Goal: Task Accomplishment & Management: Use online tool/utility

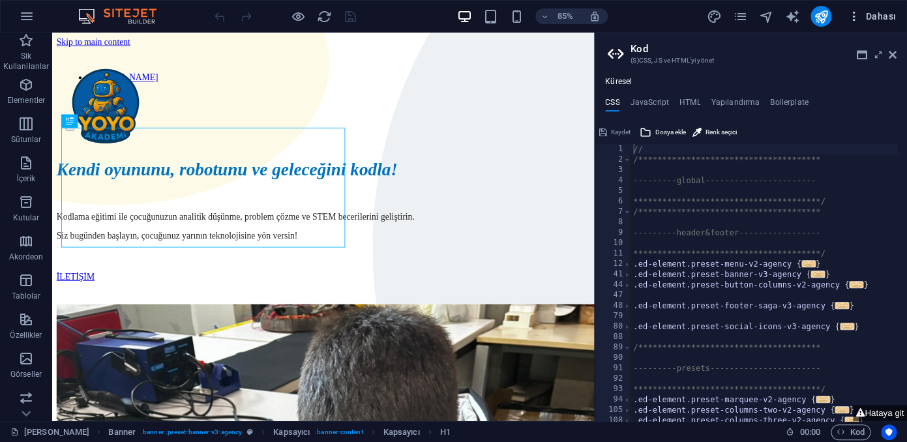
click at [856, 16] on icon "button" at bounding box center [853, 16] width 13 height 13
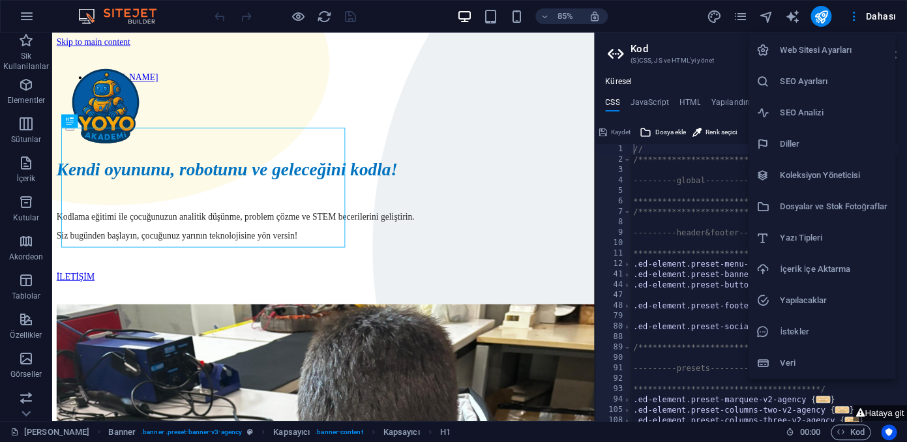
click at [810, 271] on h6 "İçerik İçe Aktarma" at bounding box center [834, 270] width 108 height 16
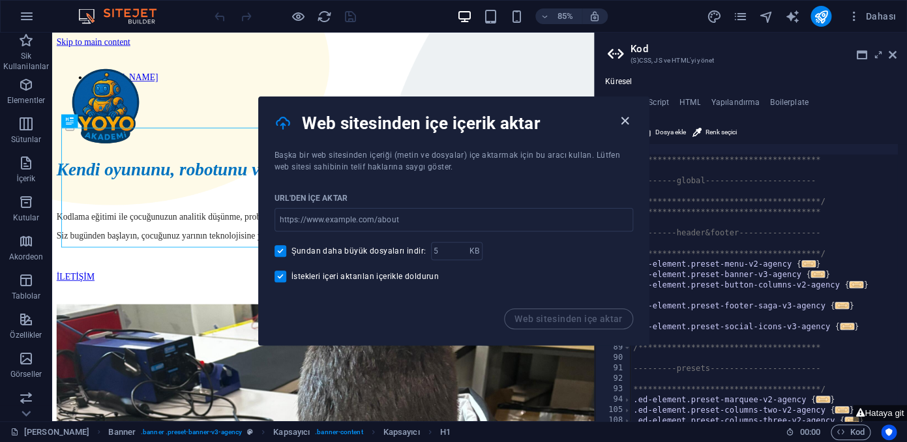
click at [622, 116] on icon "button" at bounding box center [625, 120] width 15 height 15
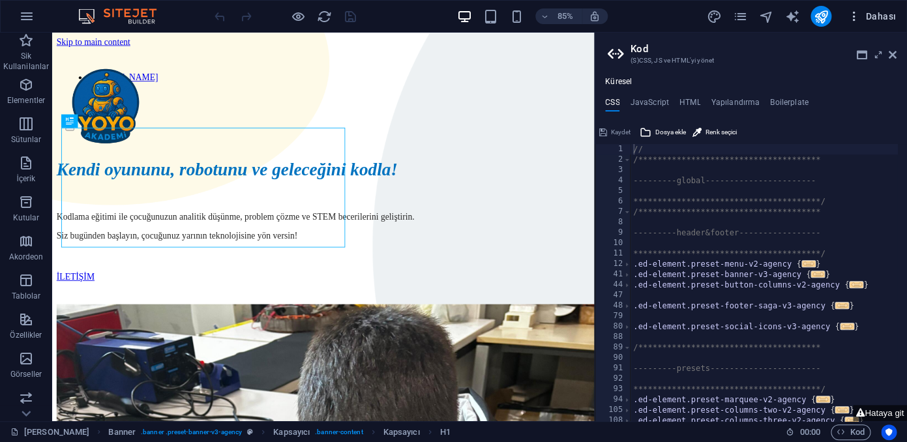
click at [876, 25] on button "Dahası" at bounding box center [871, 16] width 59 height 21
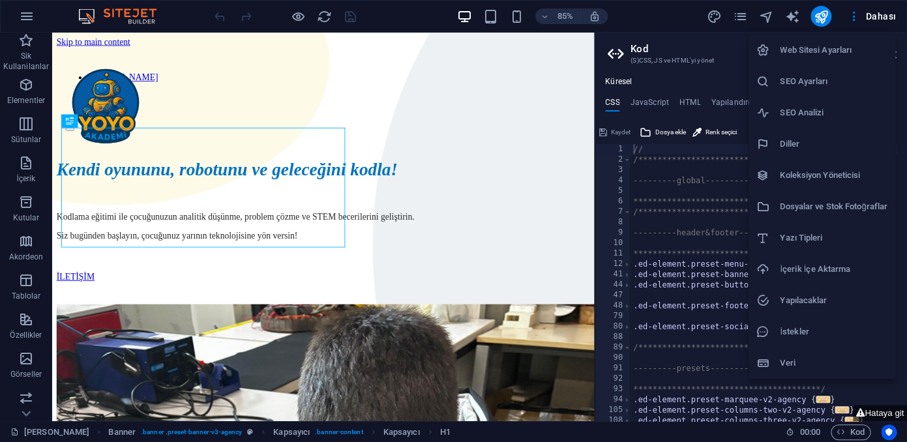
click at [543, 239] on div at bounding box center [453, 221] width 907 height 442
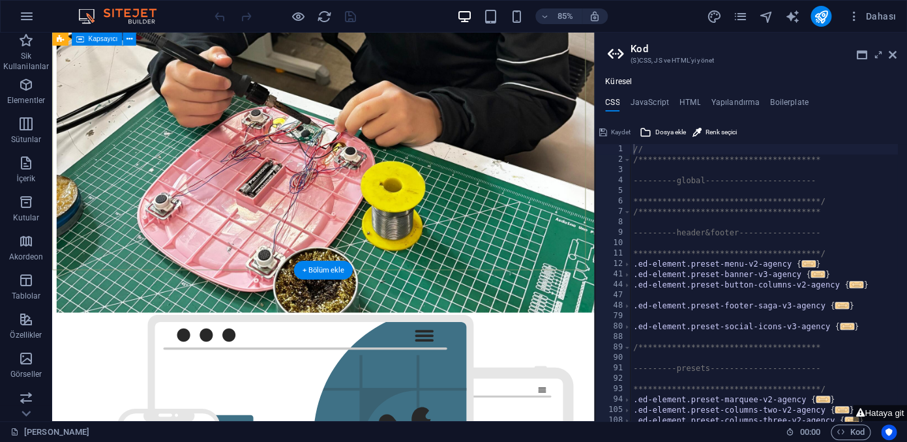
scroll to position [438, 0]
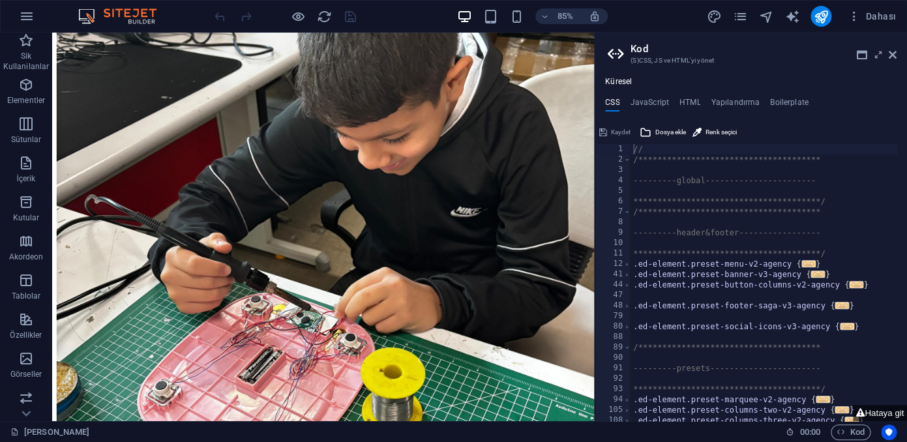
click at [0, 0] on aside "**********" at bounding box center [0, 0] width 0 height 0
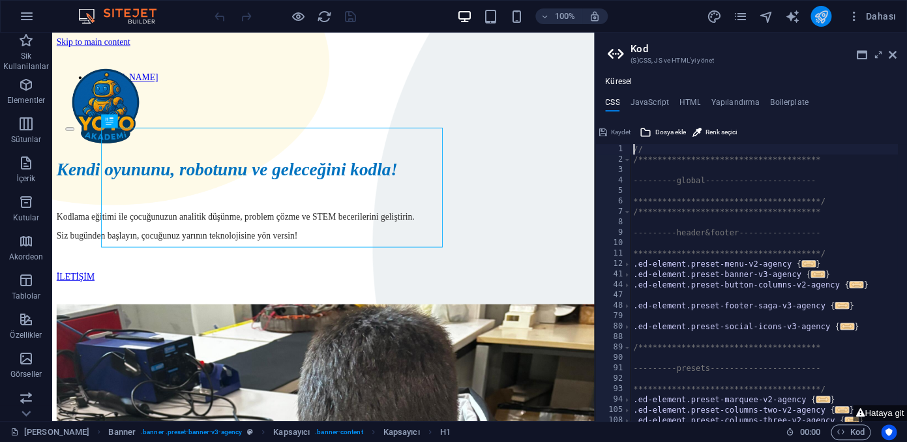
click at [823, 21] on icon "publish" at bounding box center [821, 16] width 15 height 15
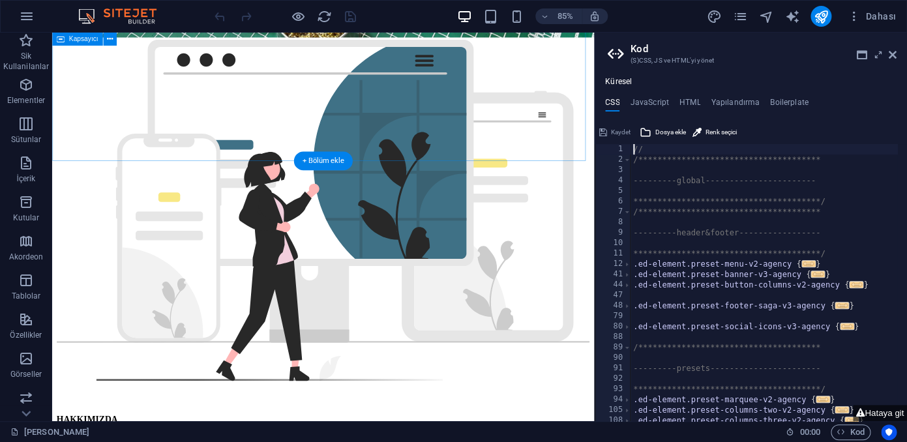
scroll to position [1200, 0]
